Goal: Task Accomplishment & Management: Use online tool/utility

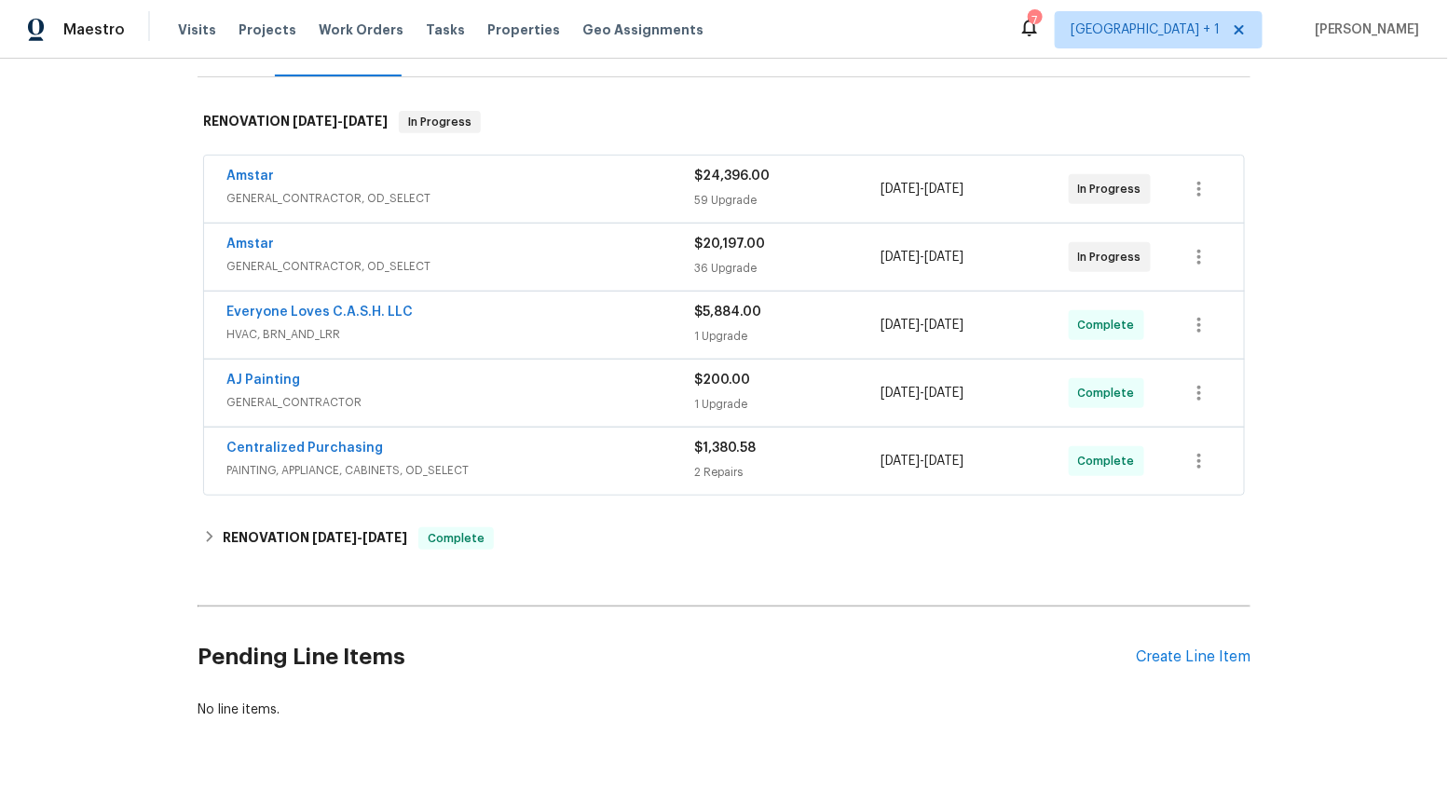
scroll to position [259, 0]
click at [250, 179] on link "Amstar" at bounding box center [250, 178] width 48 height 13
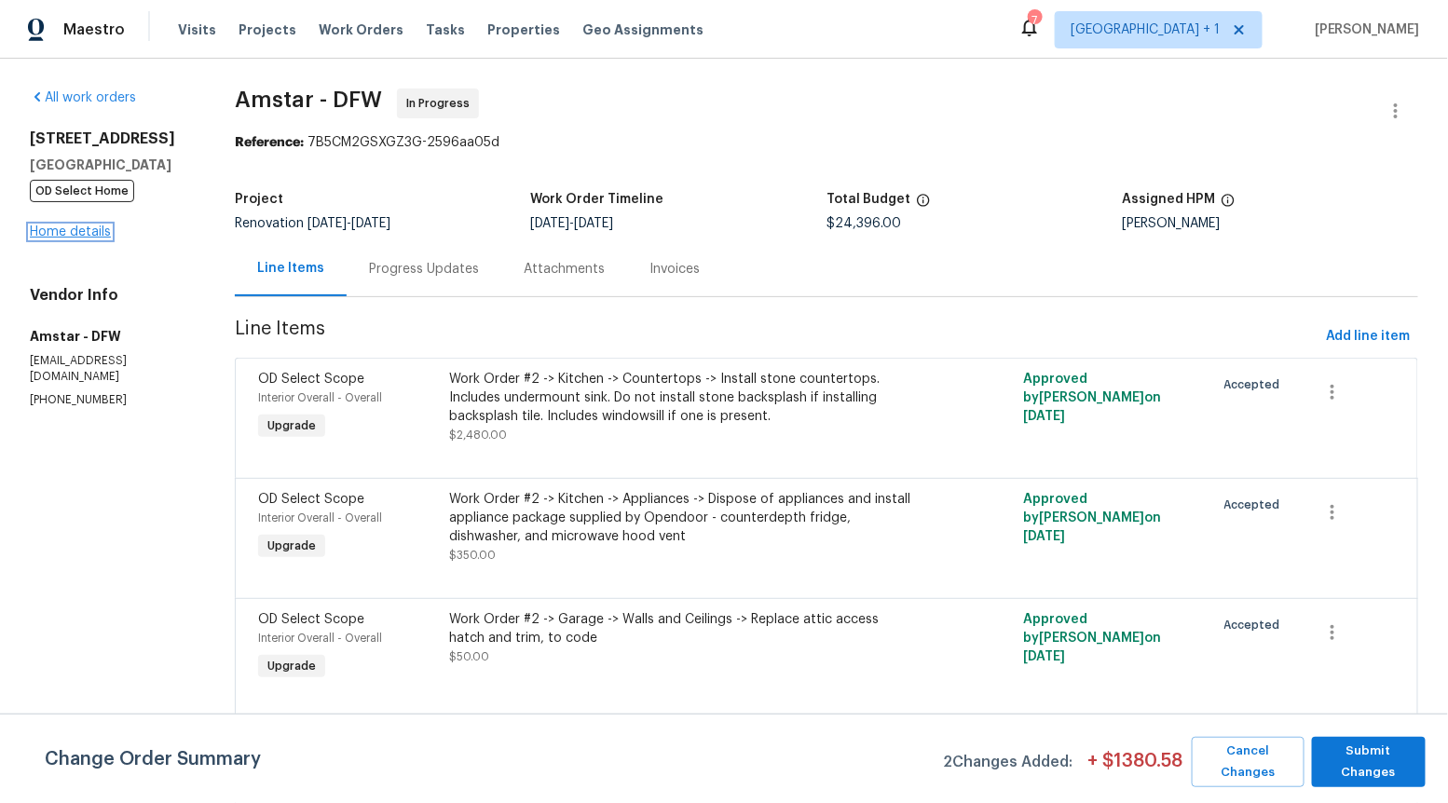
click at [91, 233] on link "Home details" at bounding box center [70, 232] width 81 height 13
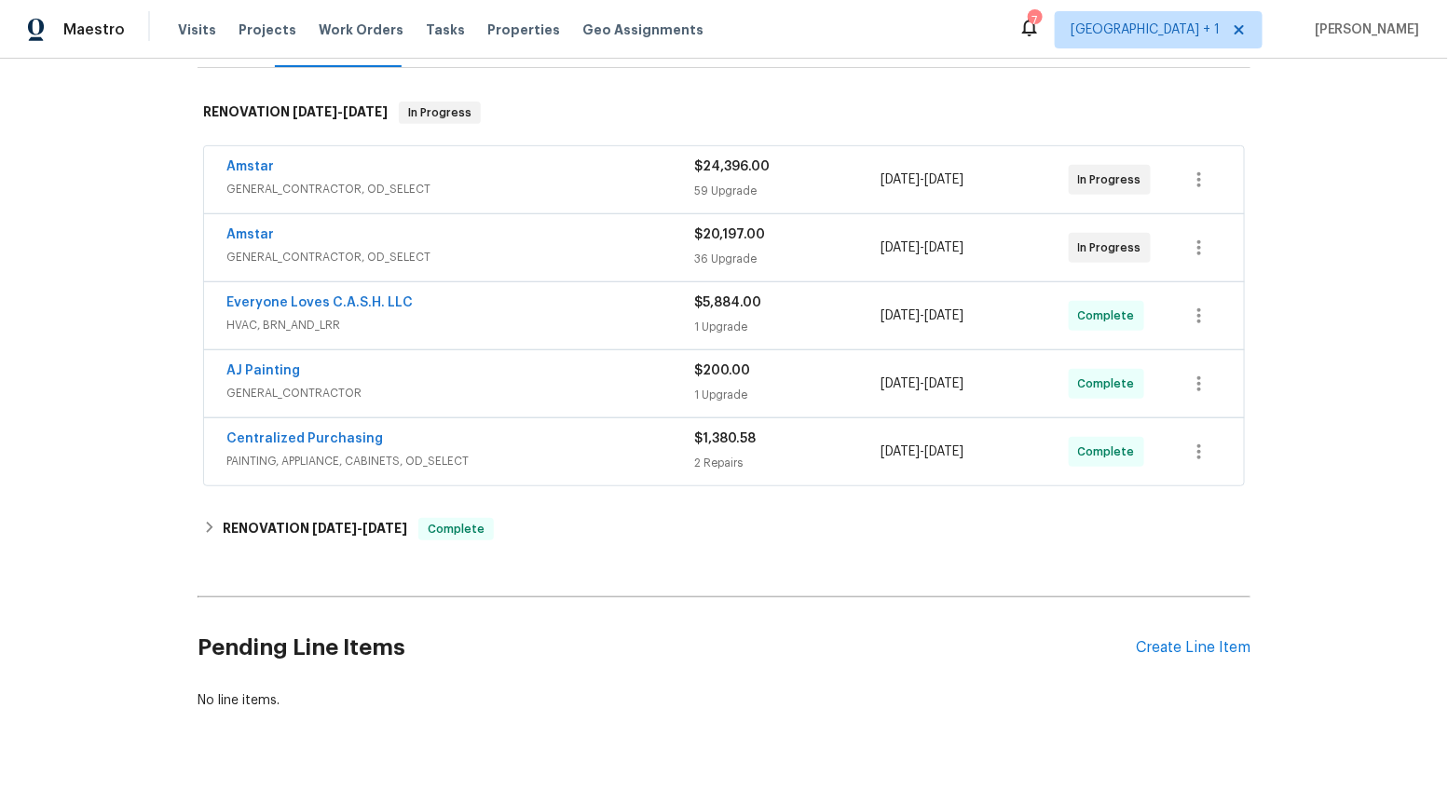
scroll to position [315, 0]
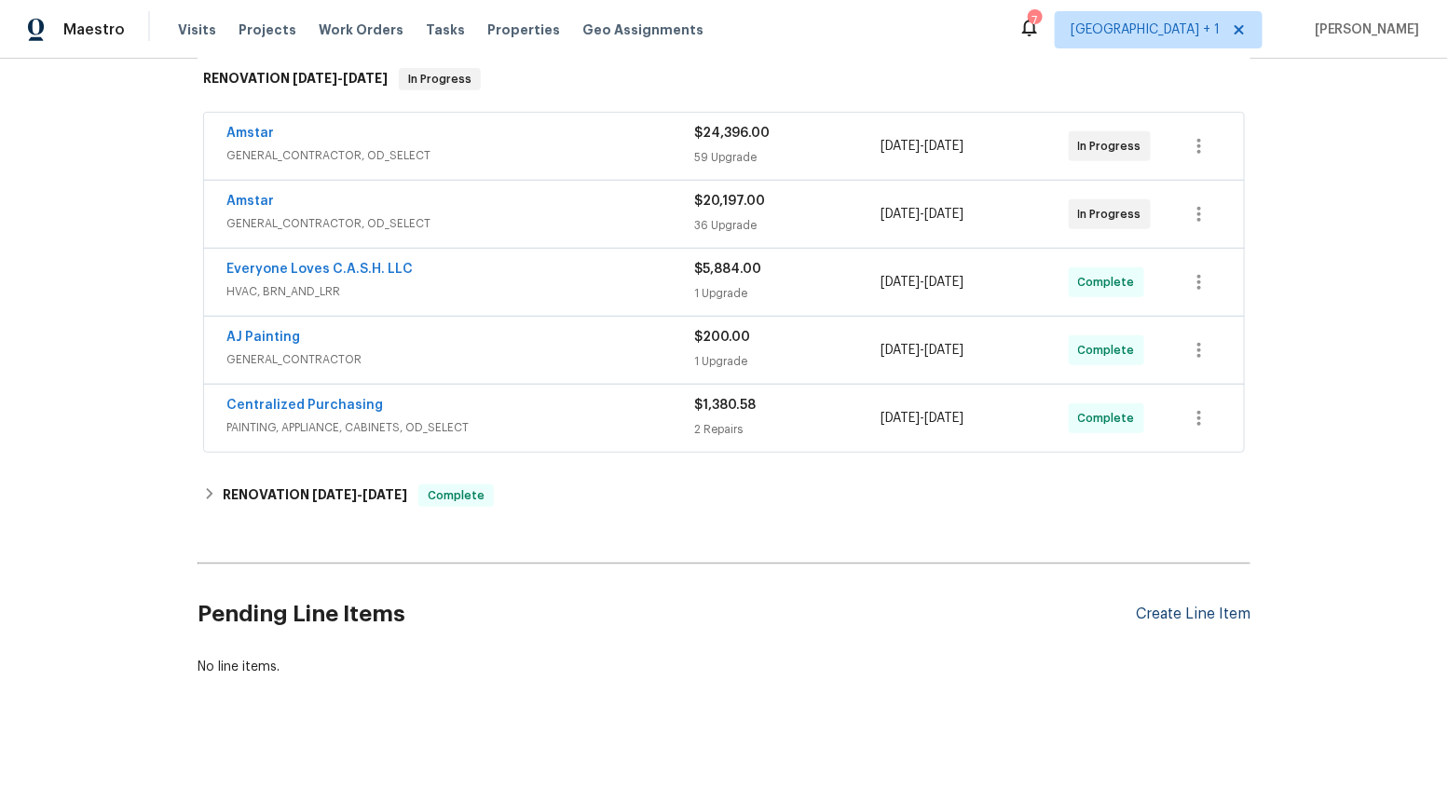
click at [1178, 606] on div "Create Line Item" at bounding box center [1193, 615] width 115 height 18
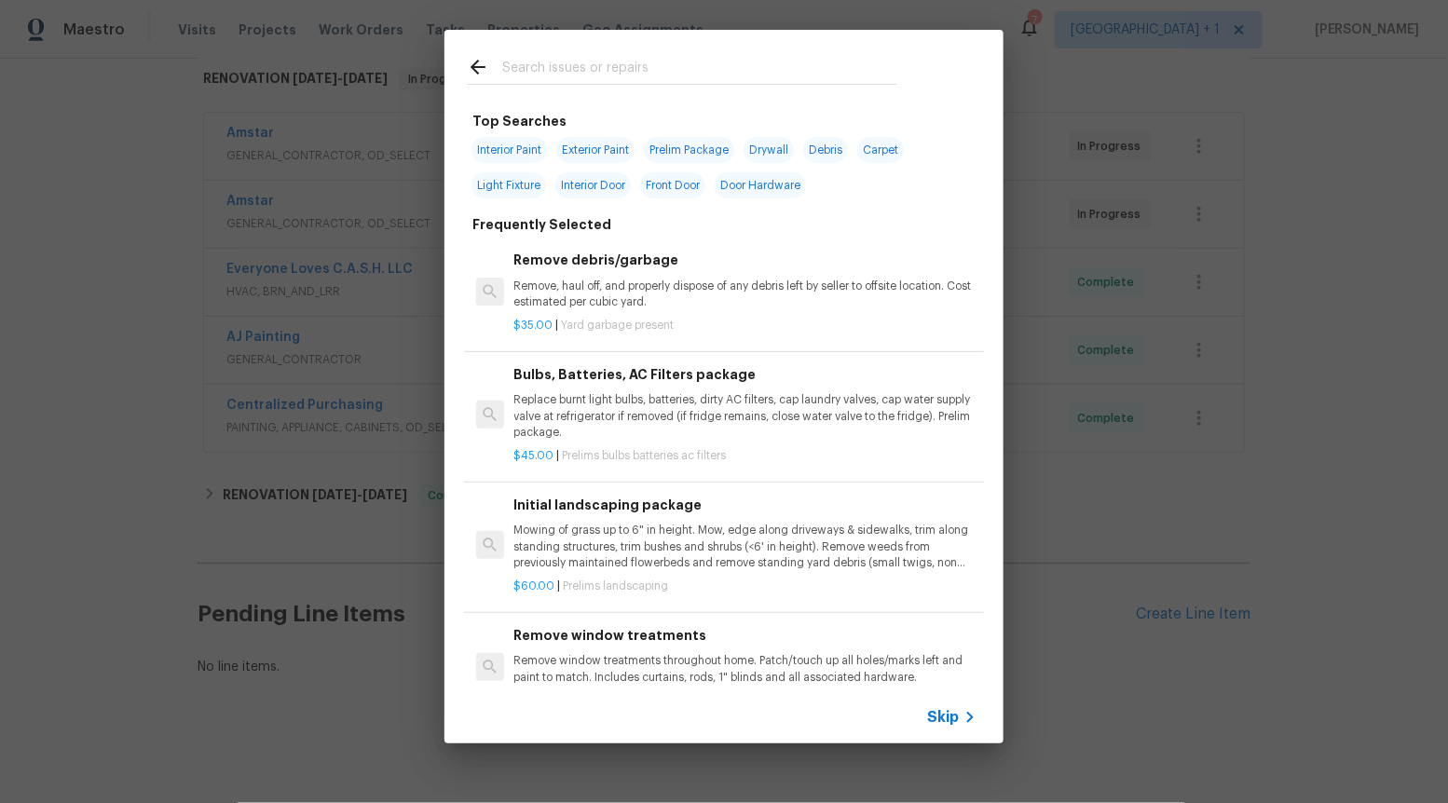
click at [958, 719] on span "Skip" at bounding box center [943, 717] width 32 height 19
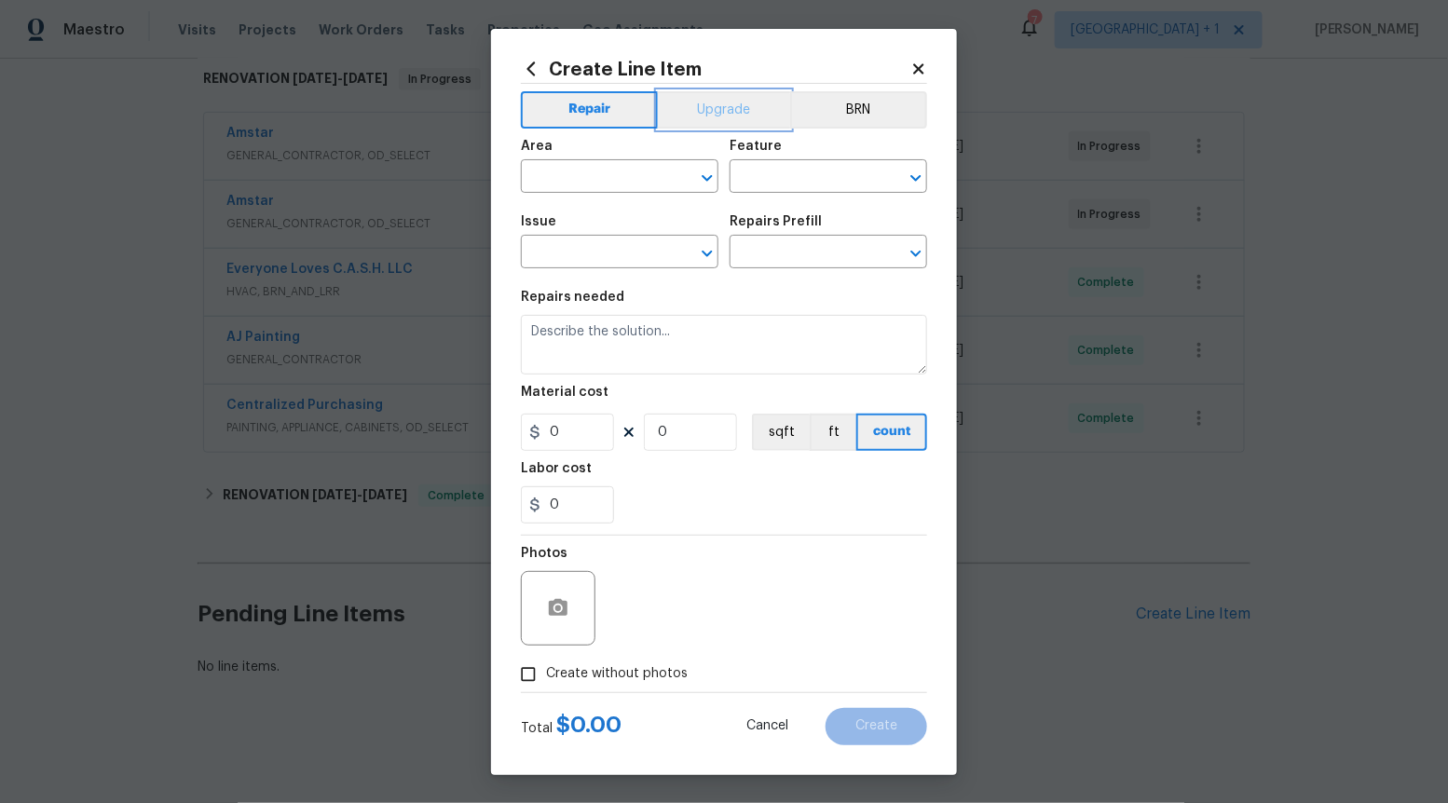
click at [697, 102] on button "Upgrade" at bounding box center [724, 109] width 133 height 37
click at [708, 254] on icon "Open" at bounding box center [707, 254] width 10 height 7
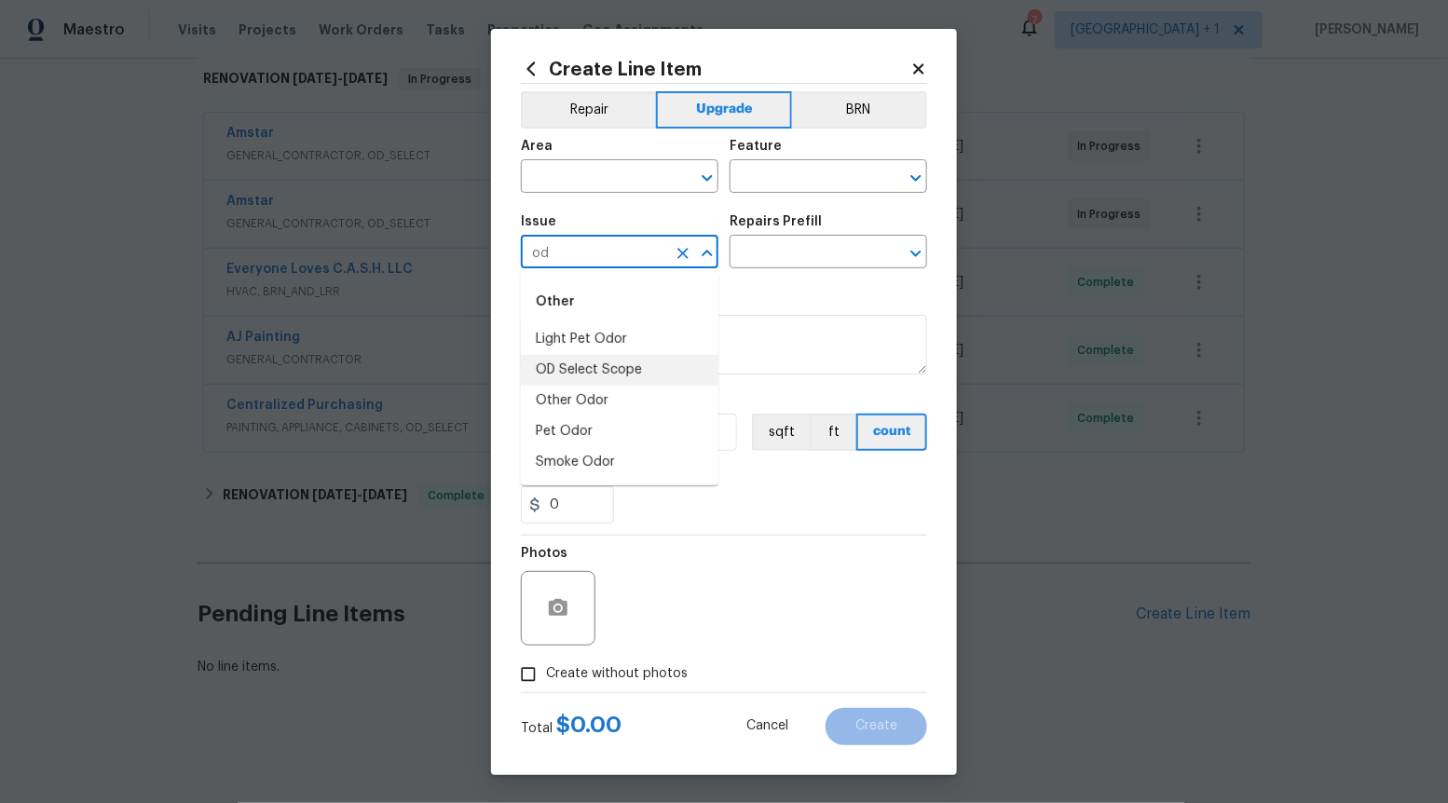
click at [595, 364] on li "OD Select Scope" at bounding box center [620, 370] width 198 height 31
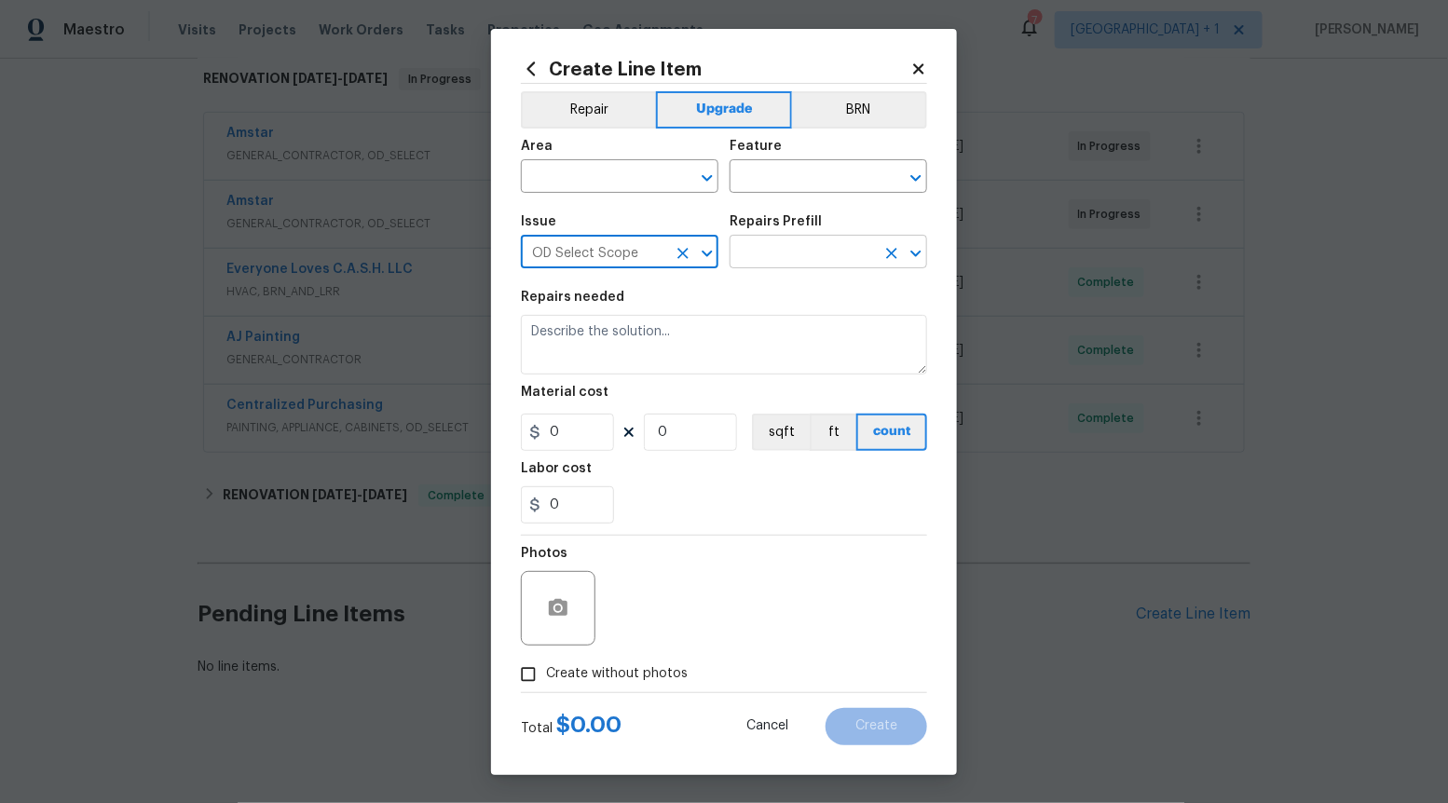
type input "OD Select Scope"
click at [803, 241] on input "text" at bounding box center [802, 254] width 145 height 29
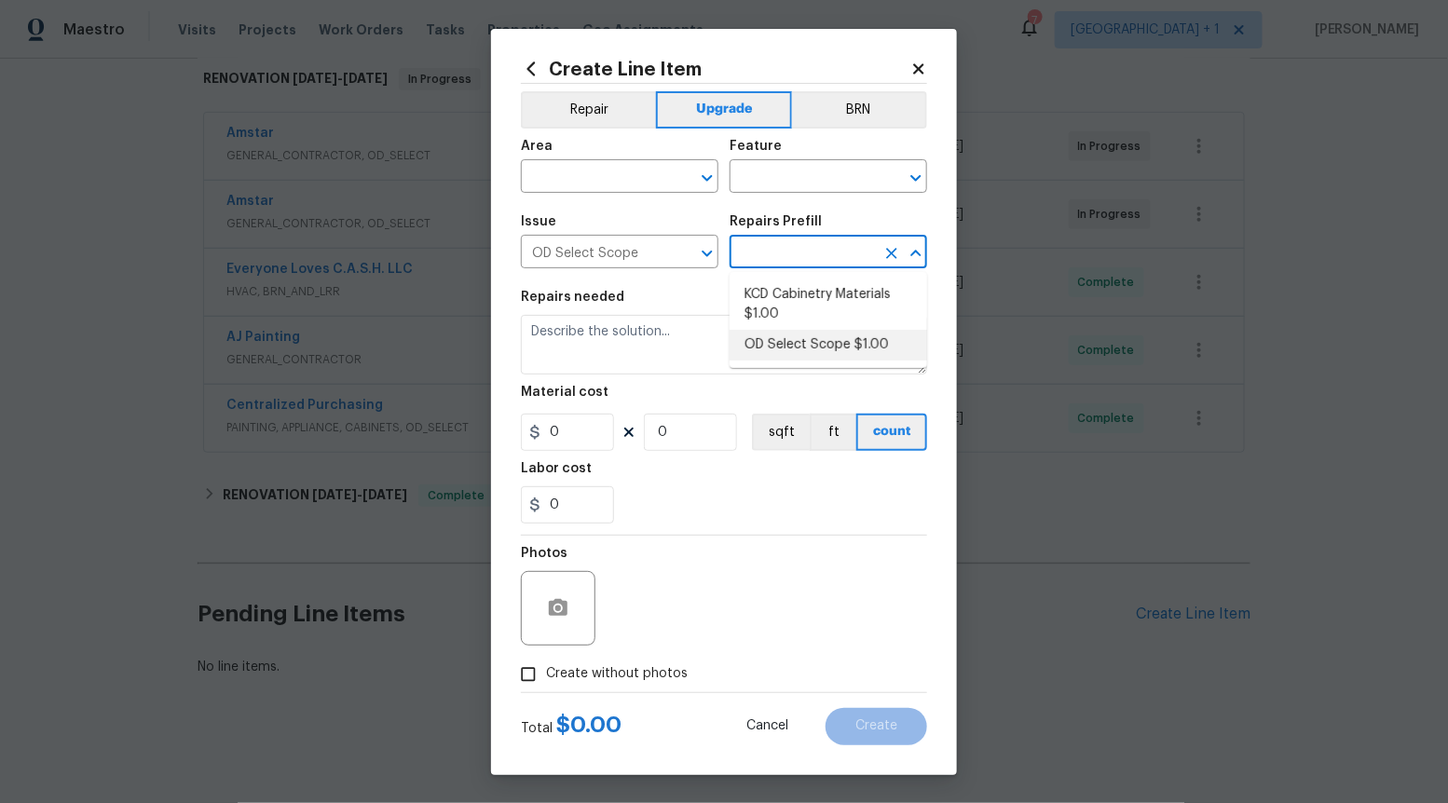
click at [803, 345] on li "OD Select Scope $1.00" at bounding box center [829, 345] width 198 height 31
type input "OD Select Scope $1.00"
type textarea "Refer to the agreed upon scope document for further details."
type input "1"
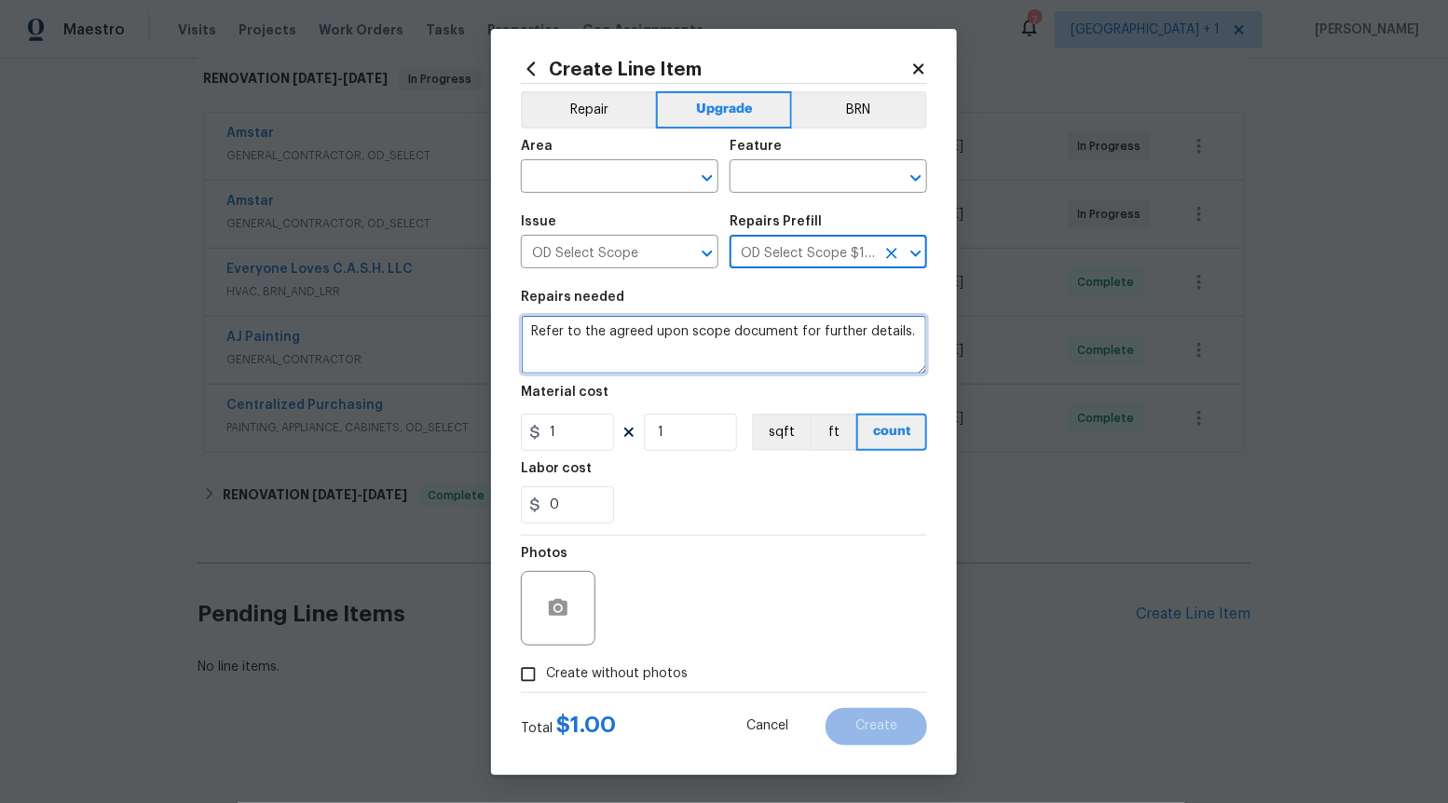
click at [803, 345] on textarea "Refer to the agreed upon scope document for further details." at bounding box center [724, 345] width 406 height 60
paste textarea "Work Order #1 -> Exterior Front -> Doorbell -> Replace doorbell with new"
type textarea "Work Order #1 -> Exterior Front -> Doorbell -> Replace doorbell with new"
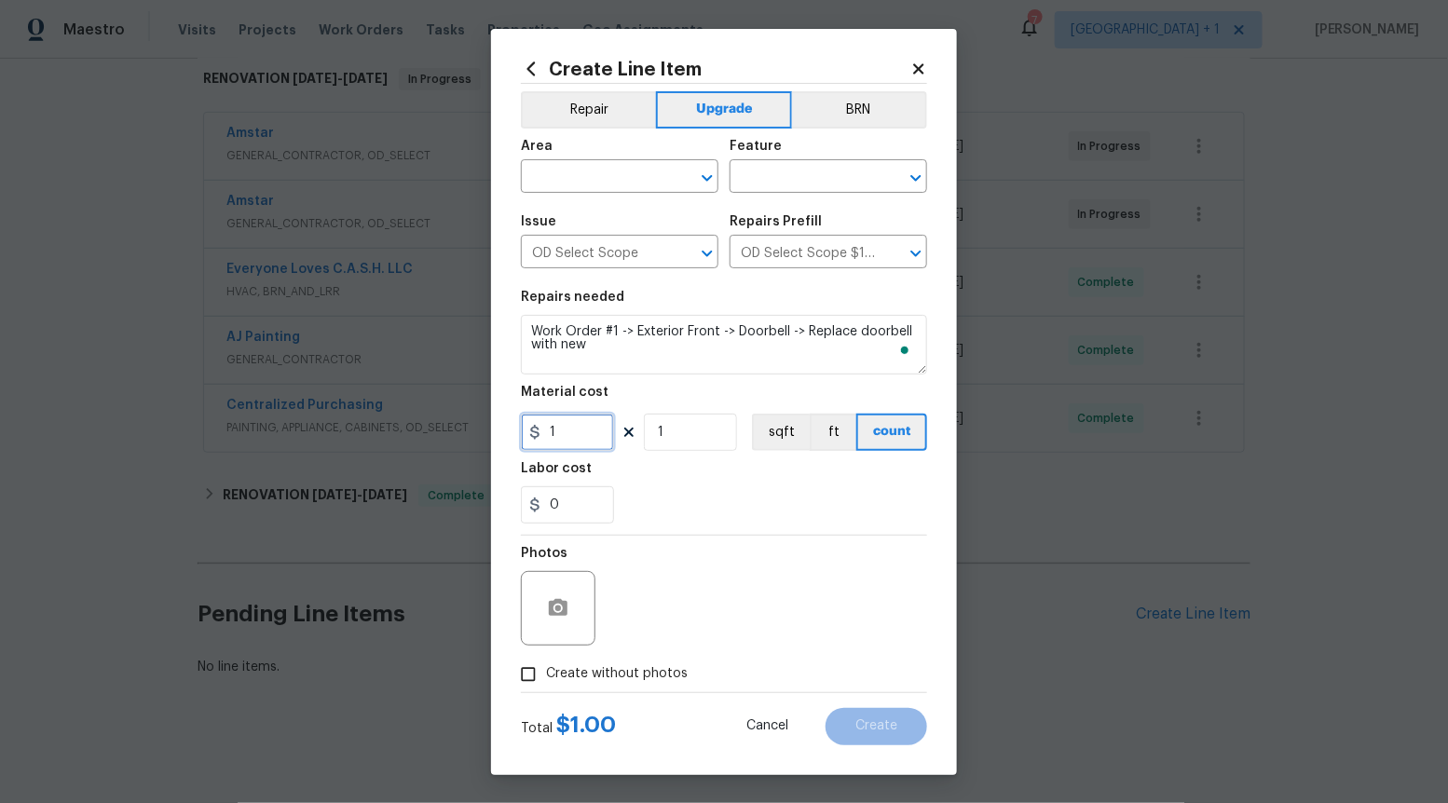
click at [576, 426] on input "1" at bounding box center [567, 432] width 93 height 37
click at [552, 665] on span "Create without photos" at bounding box center [617, 675] width 142 height 20
click at [546, 665] on input "Create without photos" at bounding box center [528, 674] width 35 height 35
checkbox input "true"
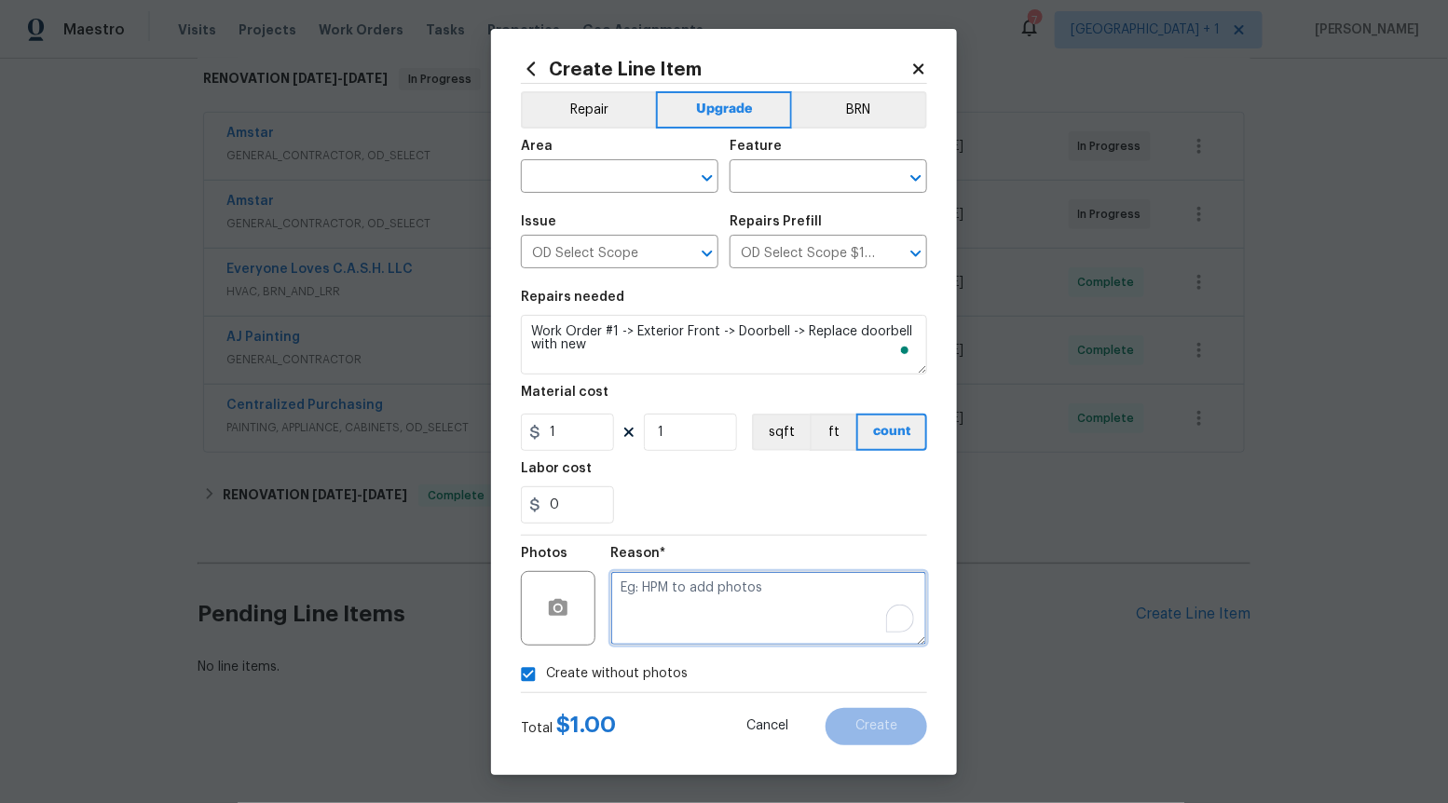
click at [654, 604] on textarea "To enrich screen reader interactions, please activate Accessibility in Grammarl…" at bounding box center [769, 608] width 317 height 75
click at [709, 182] on icon "Open" at bounding box center [707, 178] width 22 height 22
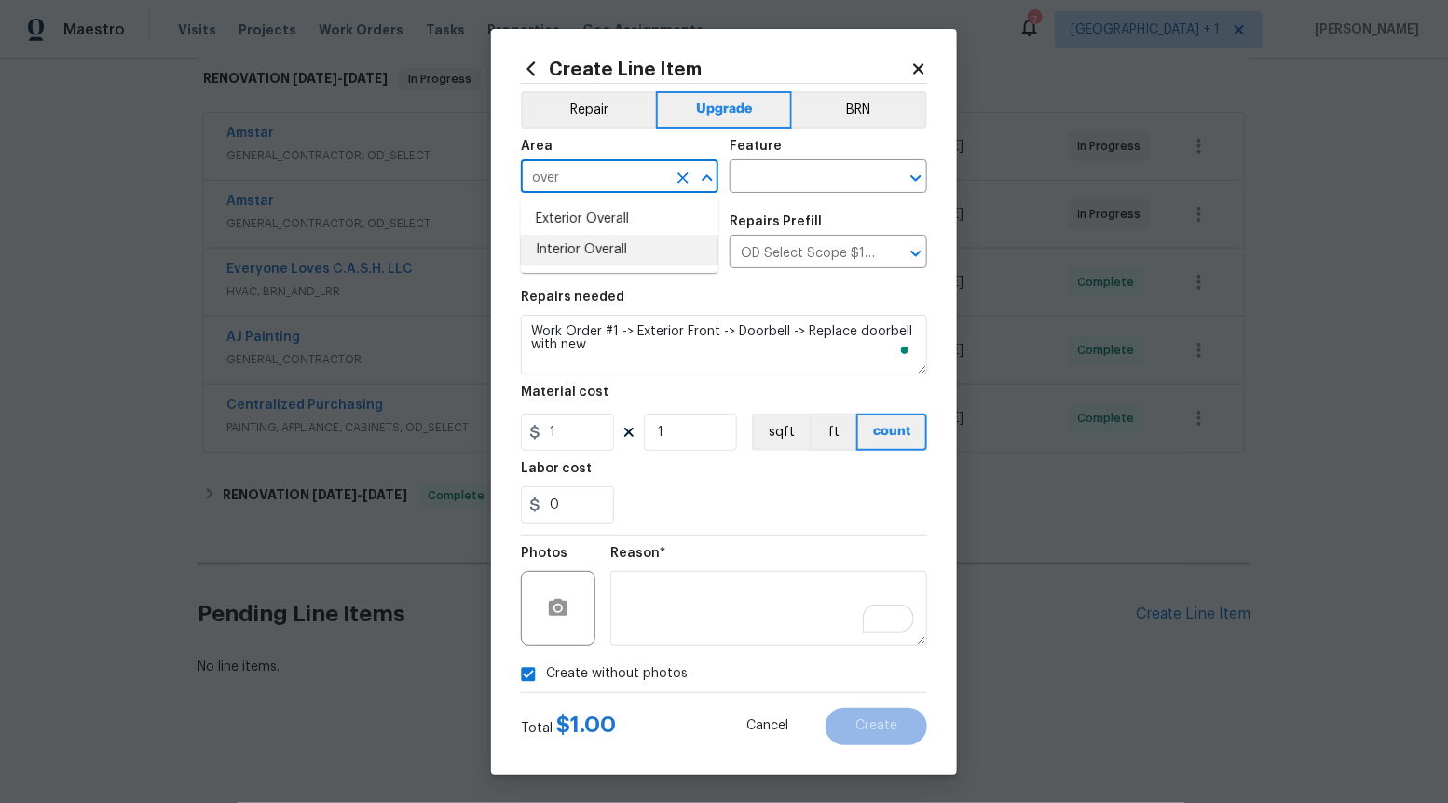
click at [638, 251] on li "Interior Overall" at bounding box center [620, 250] width 198 height 31
type input "Interior Overall"
click at [799, 177] on input "text" at bounding box center [802, 178] width 145 height 29
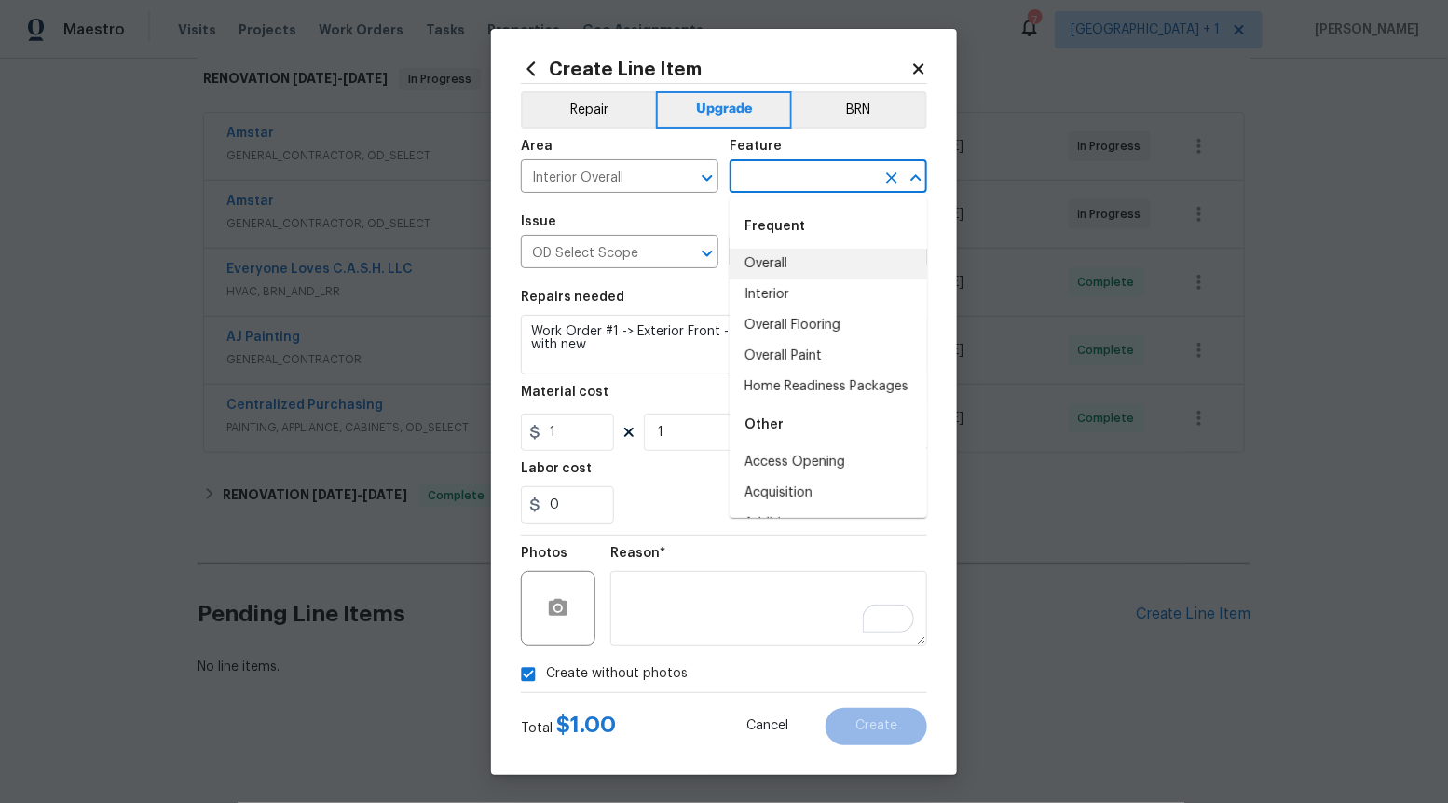
click at [802, 264] on li "Overall" at bounding box center [829, 264] width 198 height 31
type input "Overall"
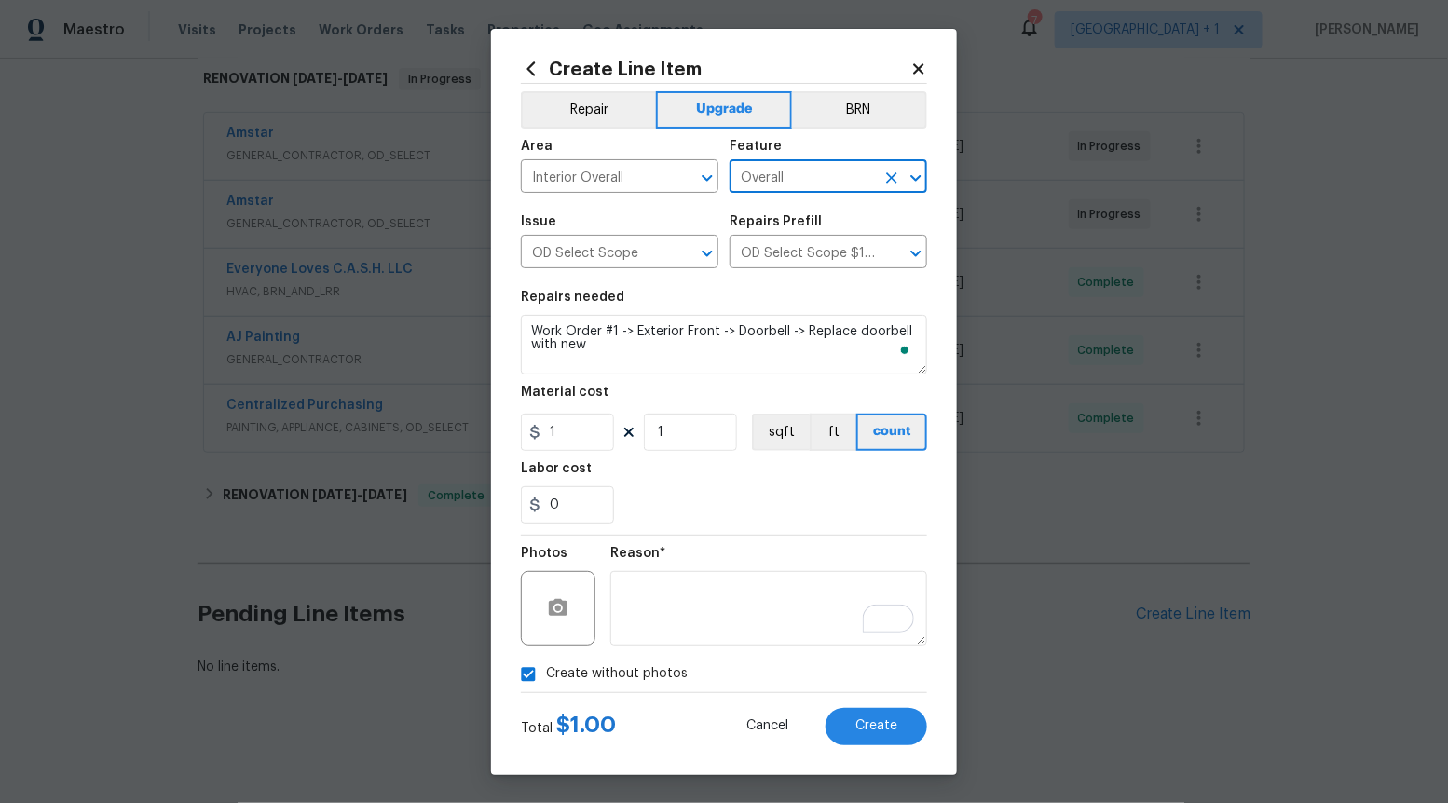
click at [922, 62] on icon at bounding box center [919, 69] width 17 height 17
